Goal: Task Accomplishment & Management: Use online tool/utility

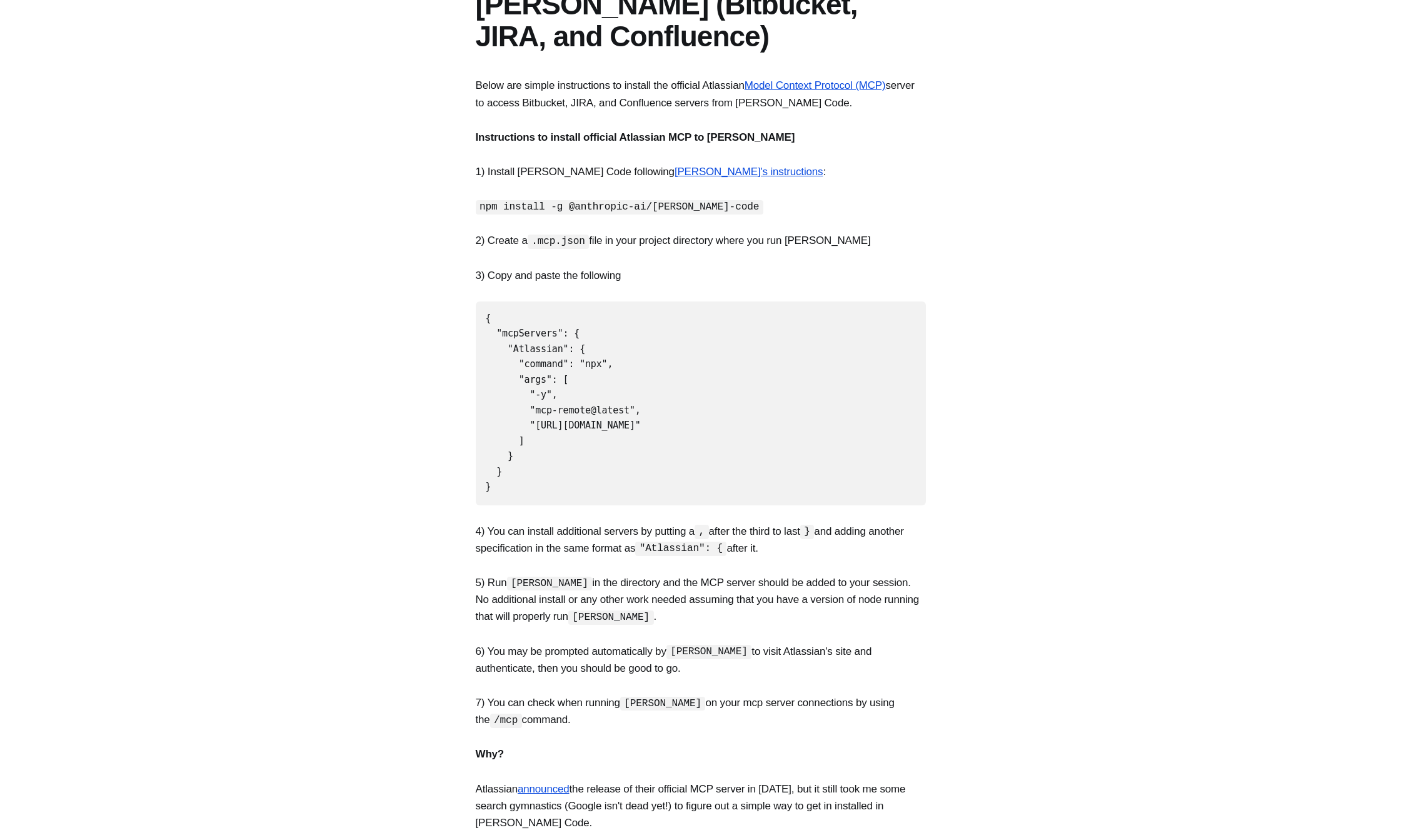
scroll to position [187, 0]
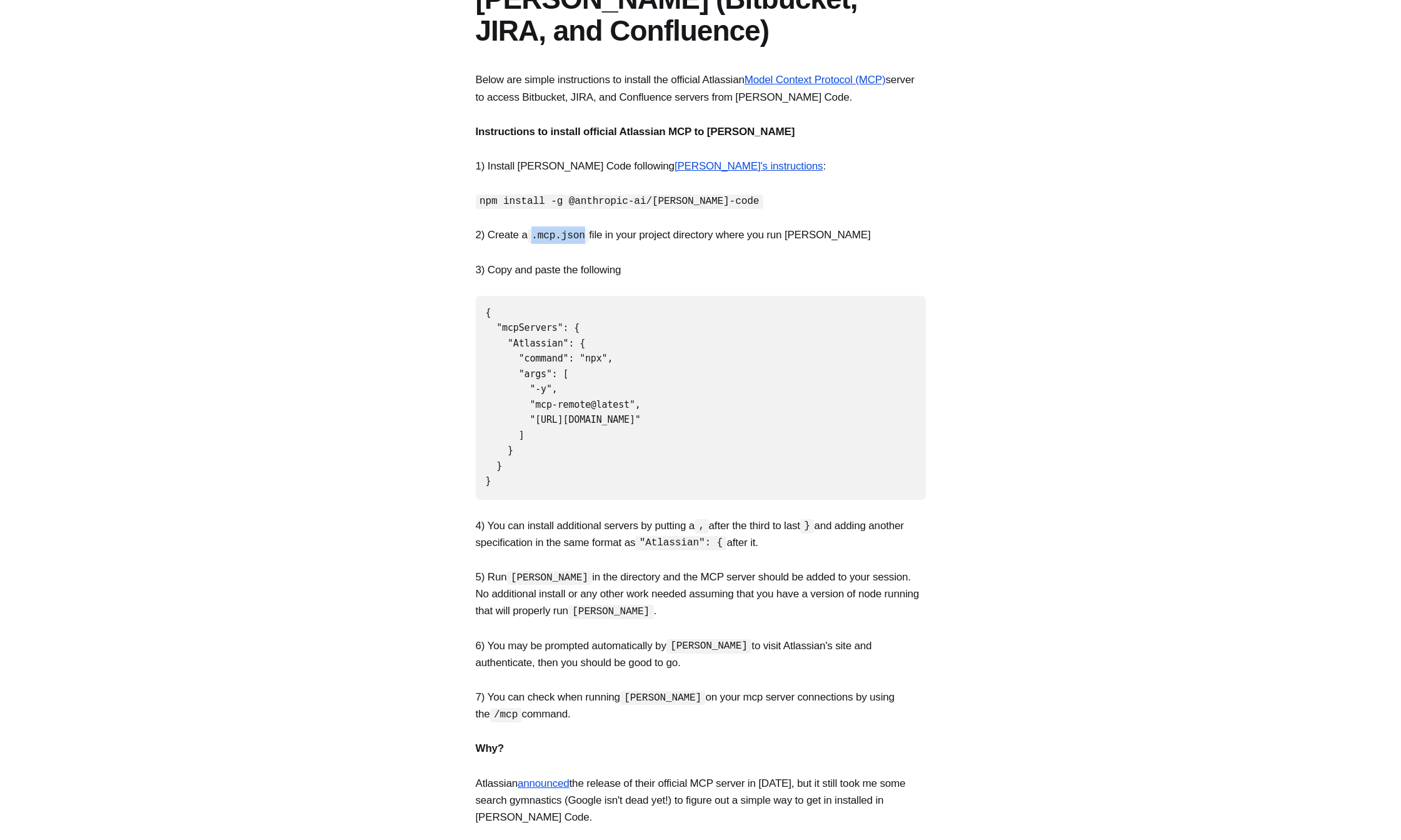
drag, startPoint x: 587, startPoint y: 235, endPoint x: 534, endPoint y: 235, distance: 53.0
click at [534, 235] on code ".mcp.json" at bounding box center [559, 235] width 62 height 14
copy code ".mcp.json"
drag, startPoint x: 512, startPoint y: 471, endPoint x: 535, endPoint y: 338, distance: 135.0
click at [468, 313] on section "Below are simple instructions to install the official Atlassian Model Context P…" at bounding box center [700, 543] width 1401 height 942
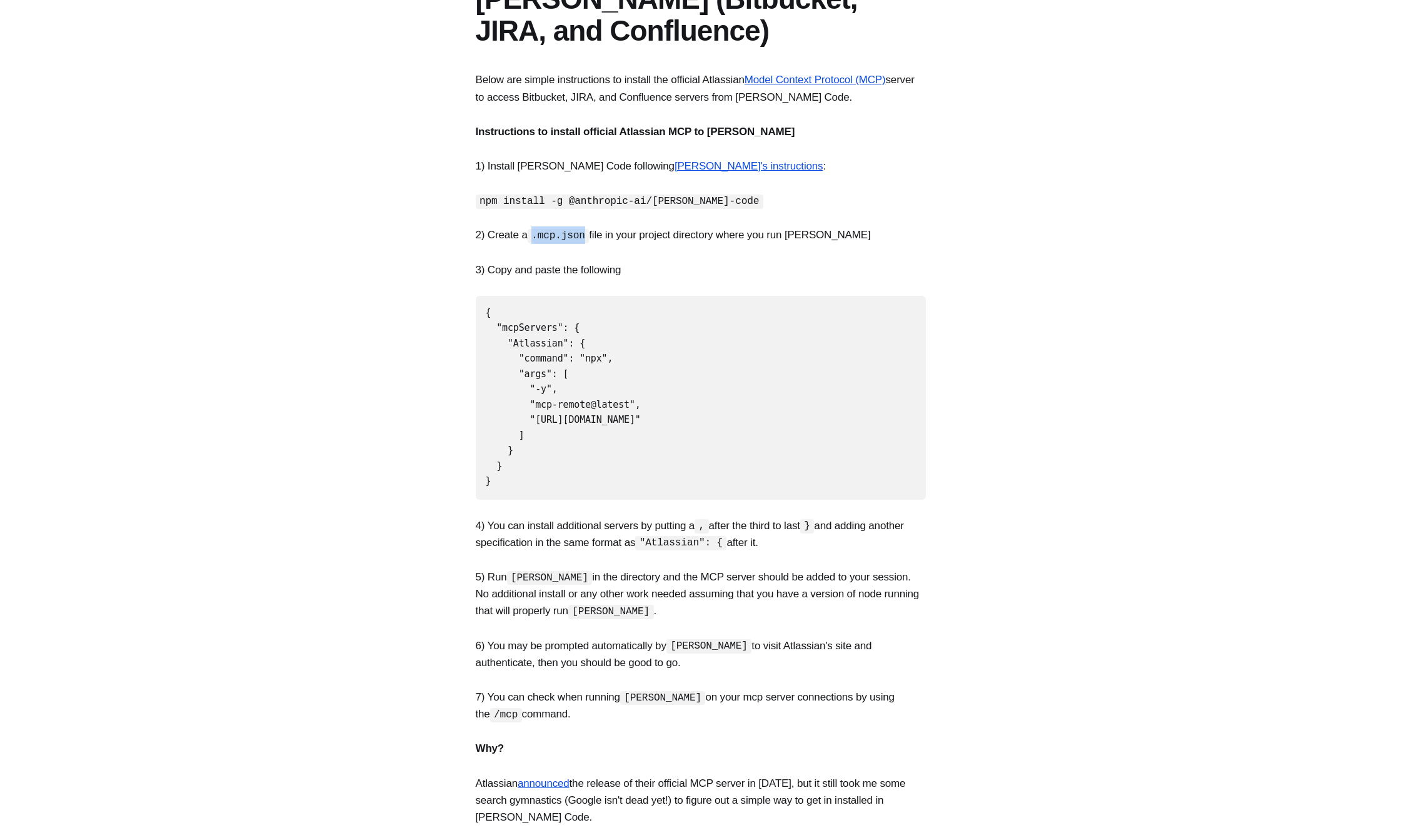
copy code "{ "mcpServers": { "Atlassian": { "command": "npx", "args": [ "-y", "mcp-remote@…"
drag, startPoint x: 584, startPoint y: 236, endPoint x: 534, endPoint y: 237, distance: 50.0
click at [534, 237] on code ".mcp.json" at bounding box center [559, 235] width 62 height 14
copy code ".mcp.json"
drag, startPoint x: 531, startPoint y: 472, endPoint x: 459, endPoint y: 309, distance: 178.2
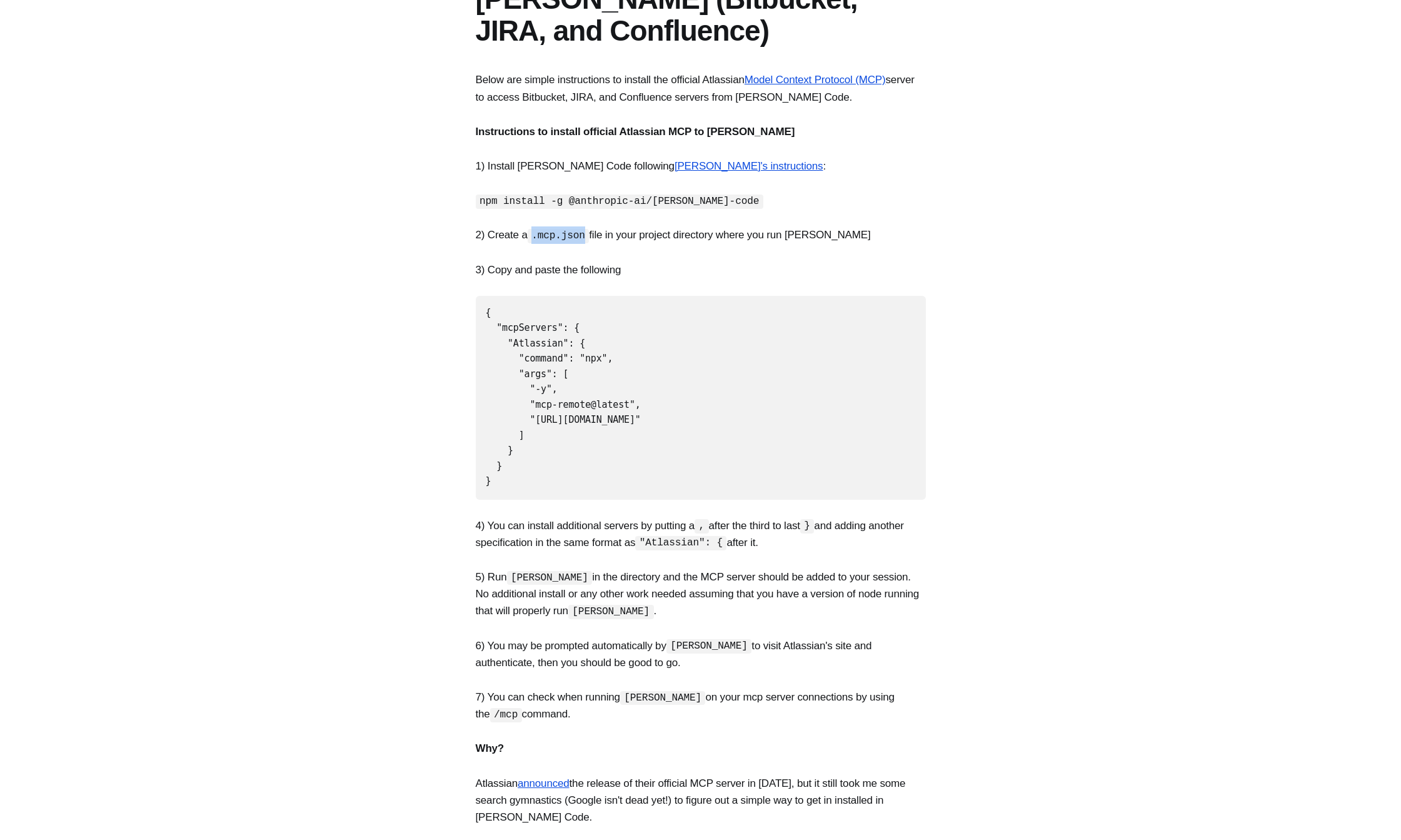
click at [459, 309] on section "Below are simple instructions to install the official Atlassian Model Context P…" at bounding box center [700, 543] width 1401 height 942
copy code "{ "mcpServers": { "Atlassian": { "command": "npx", "args": [ "-y", "mcp-remote@…"
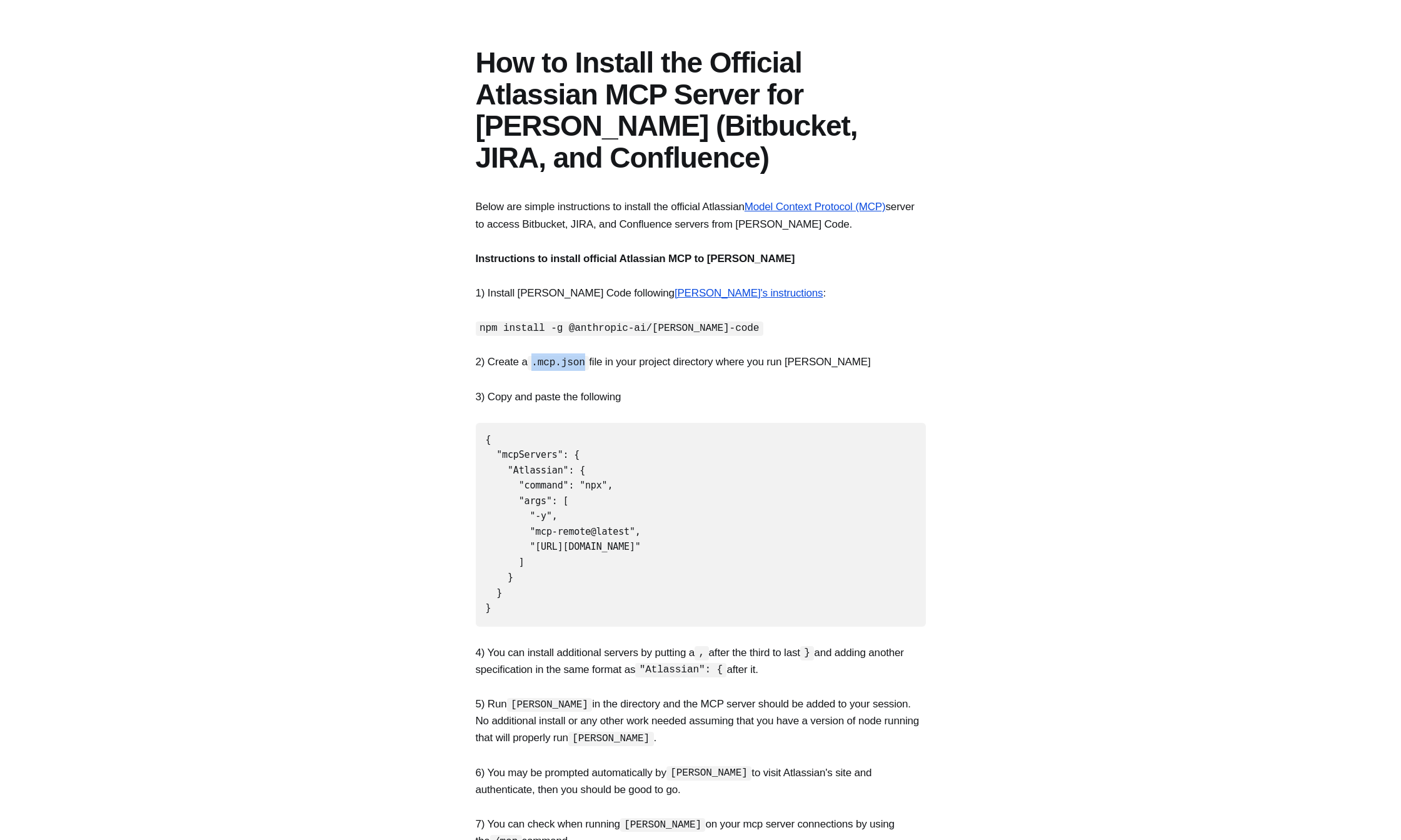
scroll to position [0, 0]
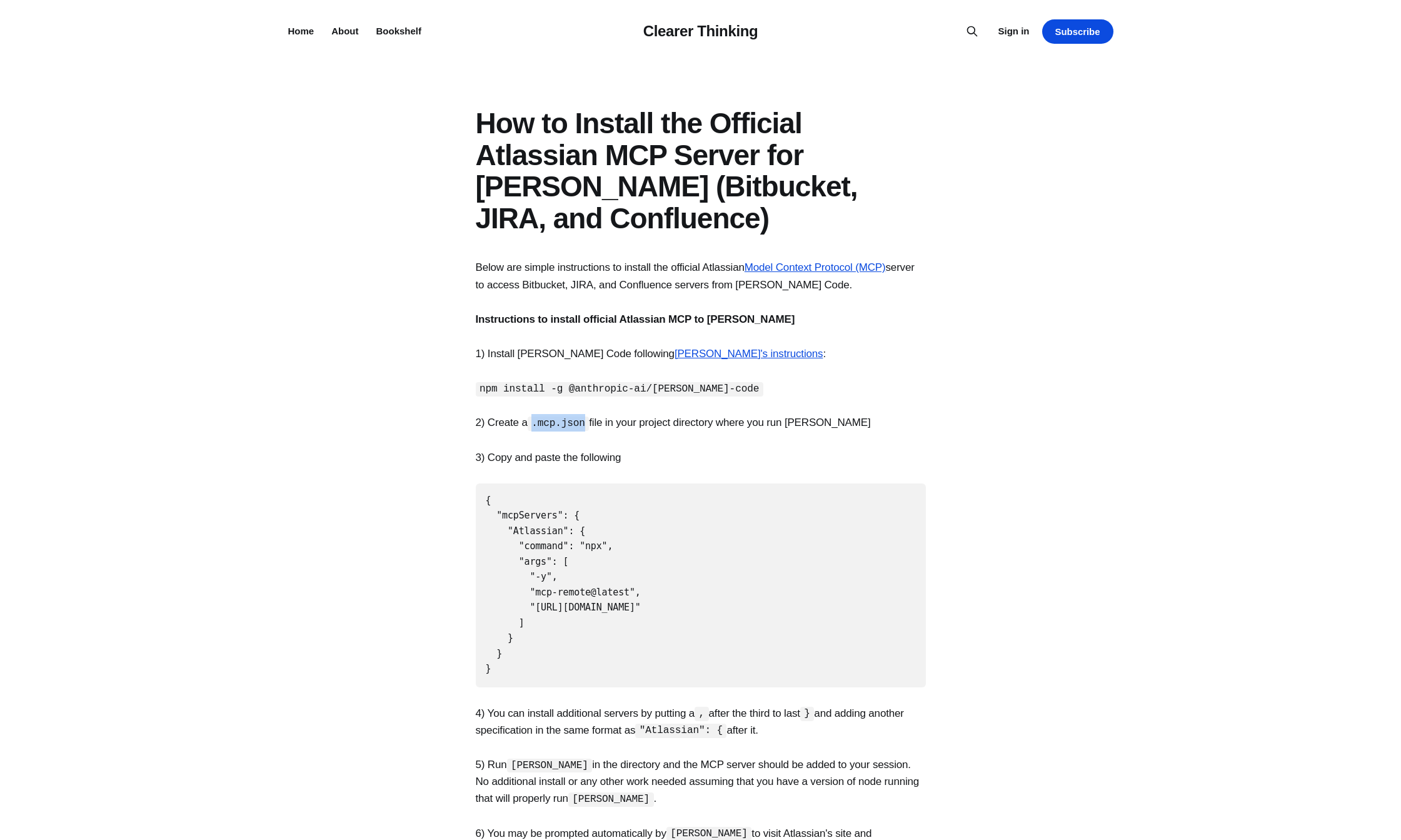
click at [1135, 498] on section "Below are simple instructions to install the official Atlassian Model Context P…" at bounding box center [700, 730] width 1401 height 942
